Goal: Navigation & Orientation: Find specific page/section

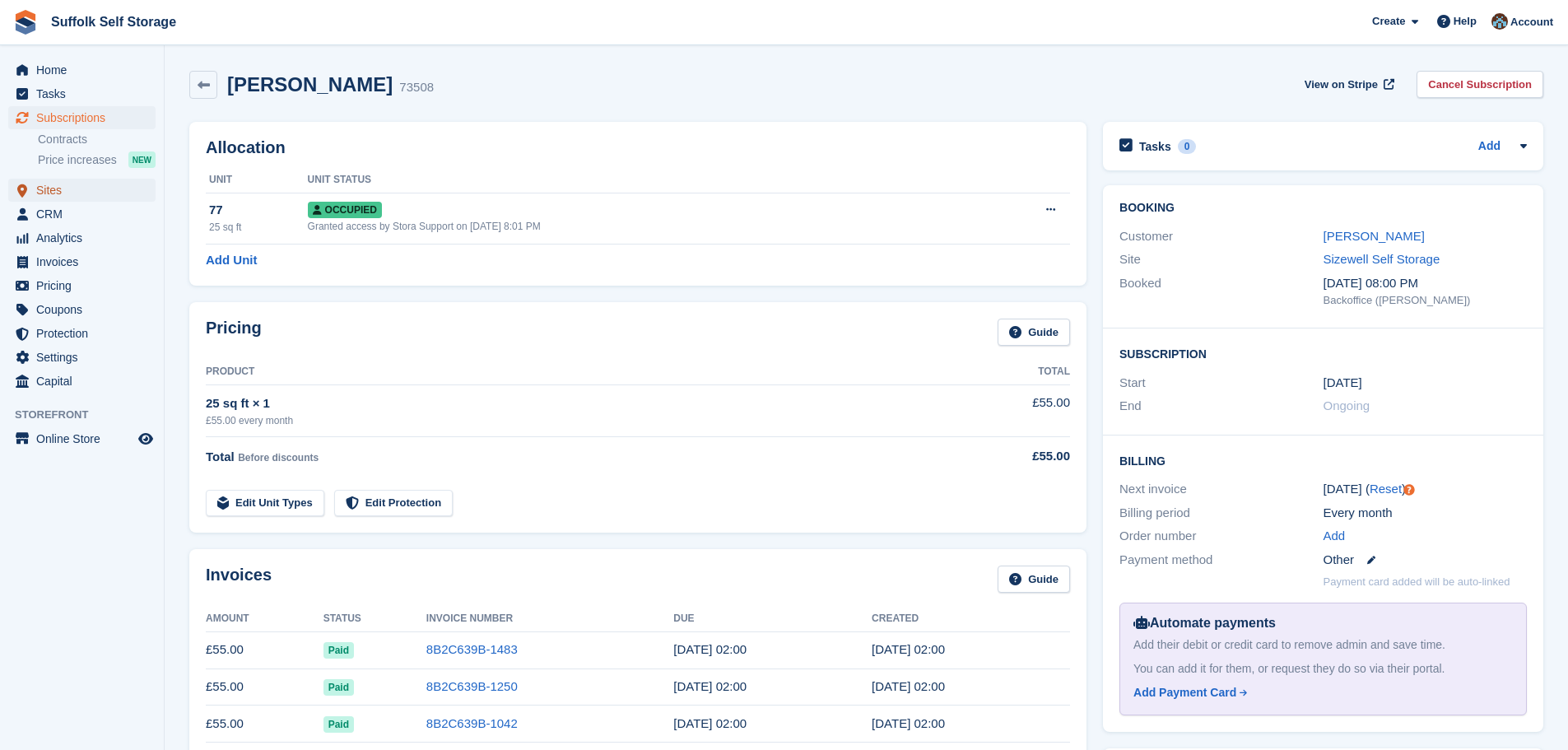
click at [52, 192] on span "Sites" at bounding box center [85, 190] width 99 height 23
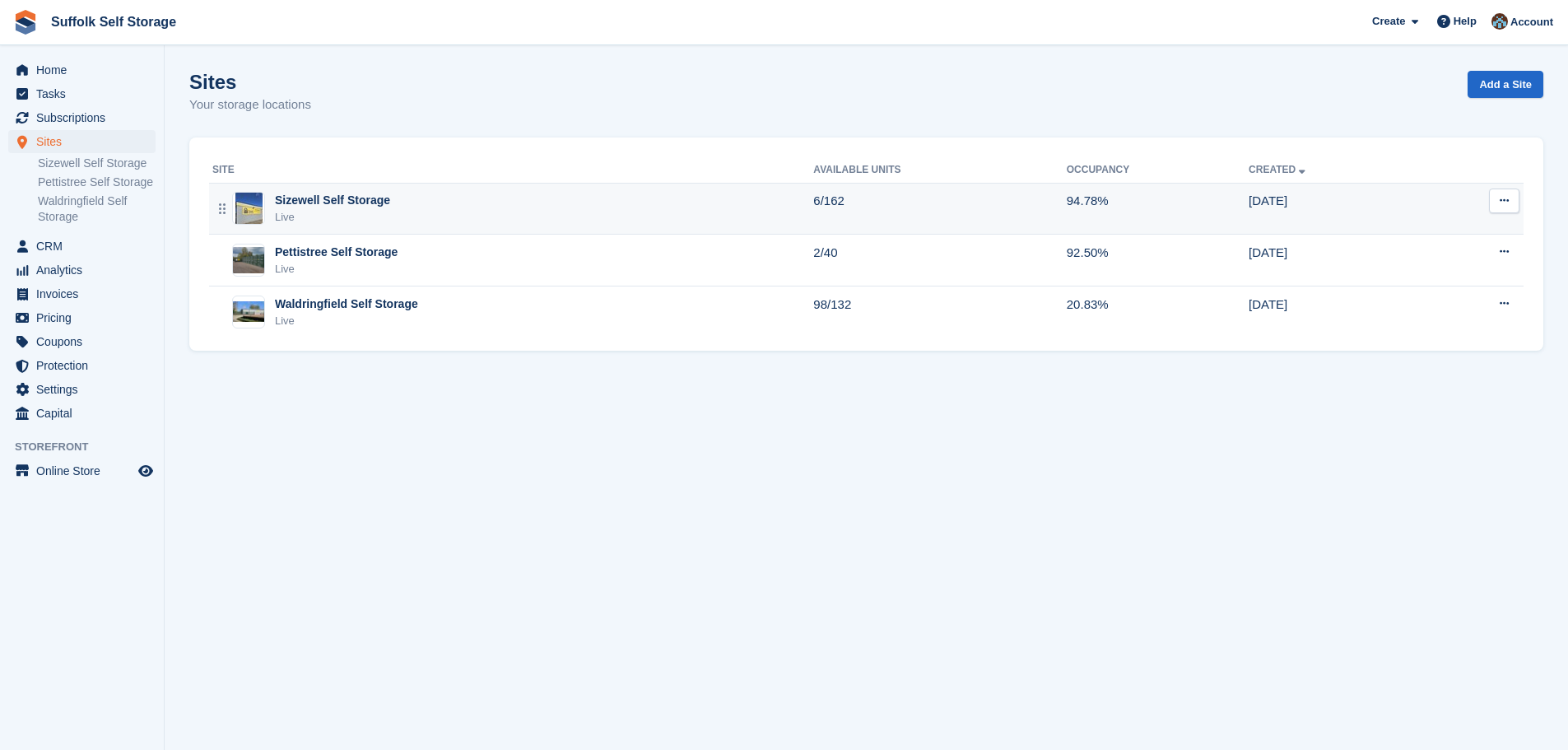
click at [421, 211] on div "Sizewell Self Storage Live" at bounding box center [513, 208] width 601 height 34
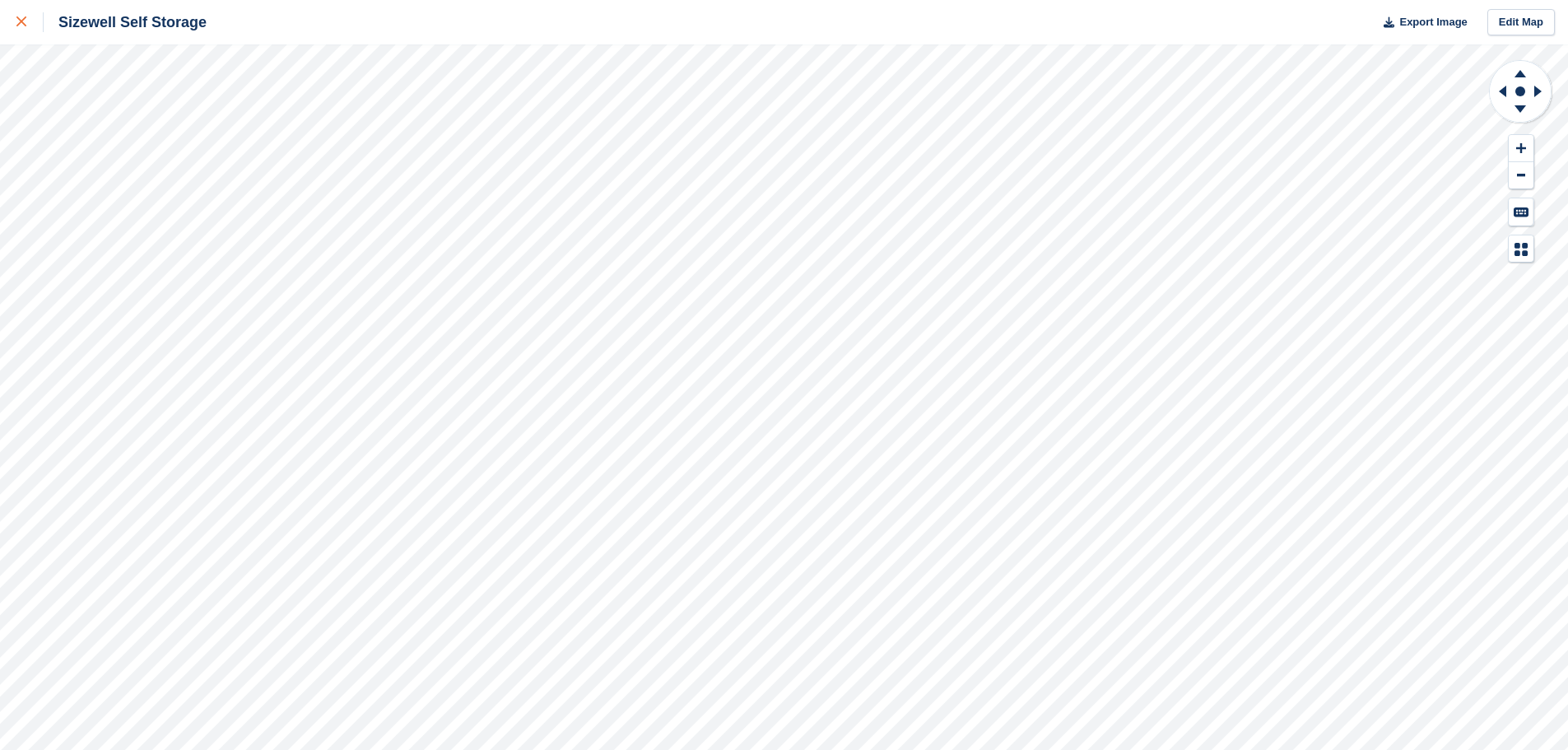
click at [12, 20] on link at bounding box center [22, 22] width 44 height 45
